Goal: Task Accomplishment & Management: Manage account settings

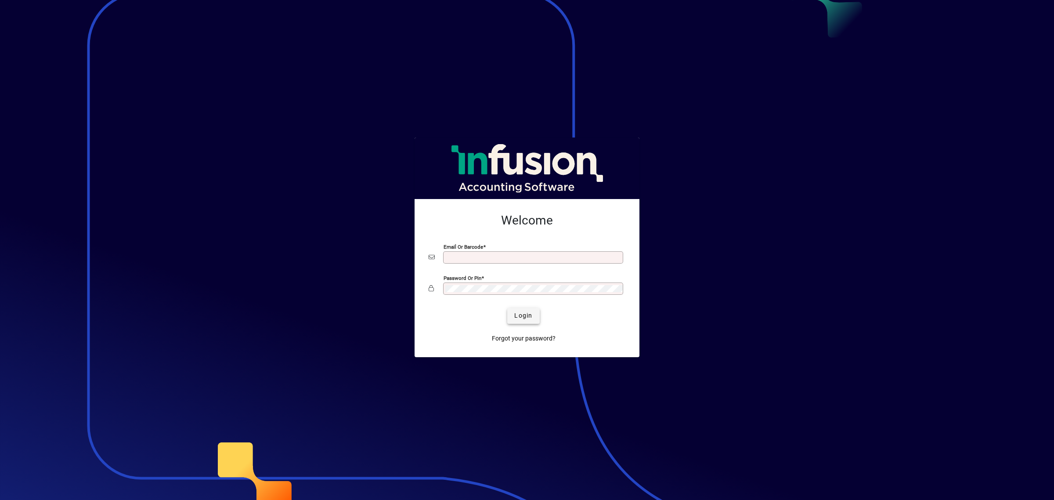
type input "**********"
drag, startPoint x: 519, startPoint y: 320, endPoint x: 507, endPoint y: 304, distance: 19.8
click at [513, 313] on button "Login" at bounding box center [523, 316] width 32 height 16
